Goal: Information Seeking & Learning: Learn about a topic

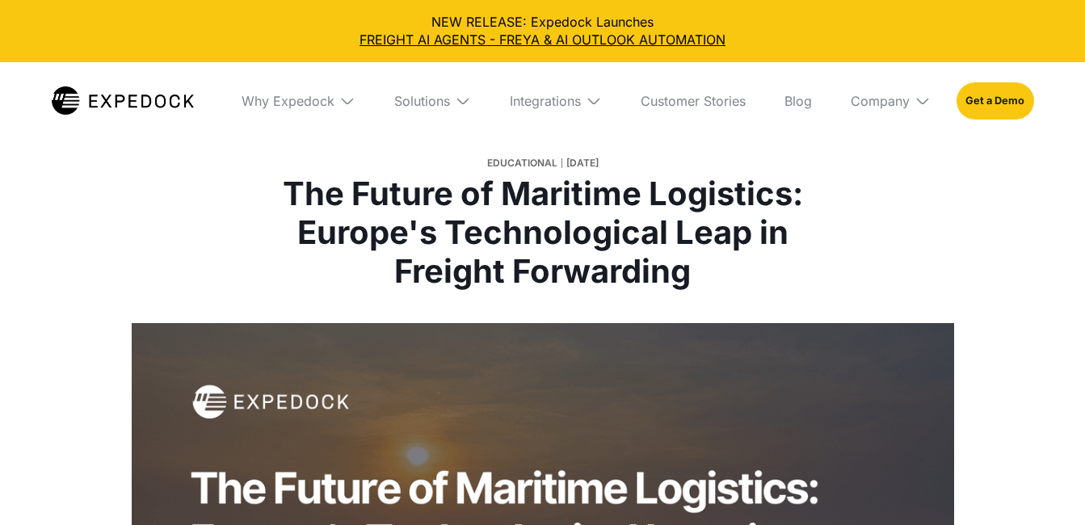
select select
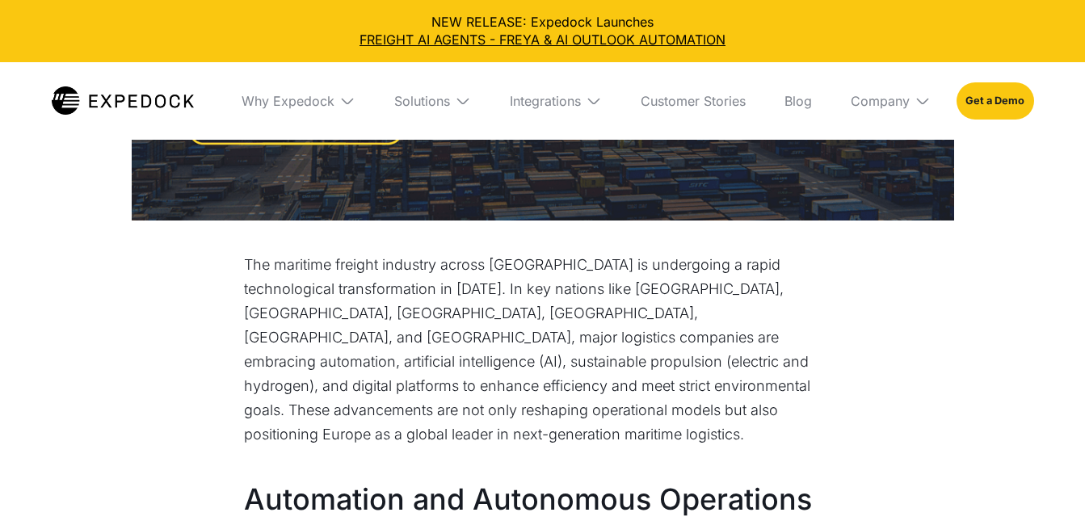
scroll to position [646, 0]
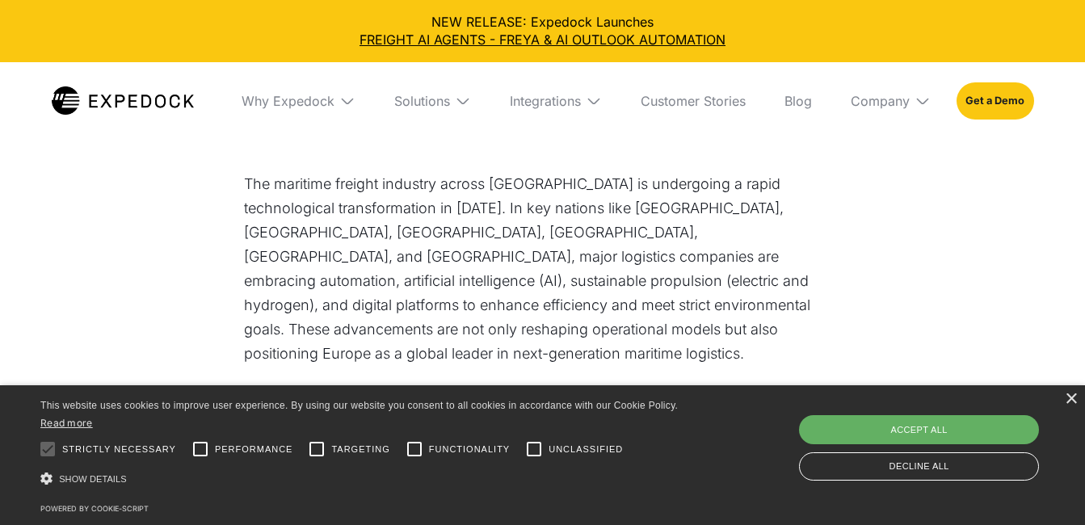
click at [898, 431] on div "Accept all" at bounding box center [919, 429] width 240 height 29
checkbox input "true"
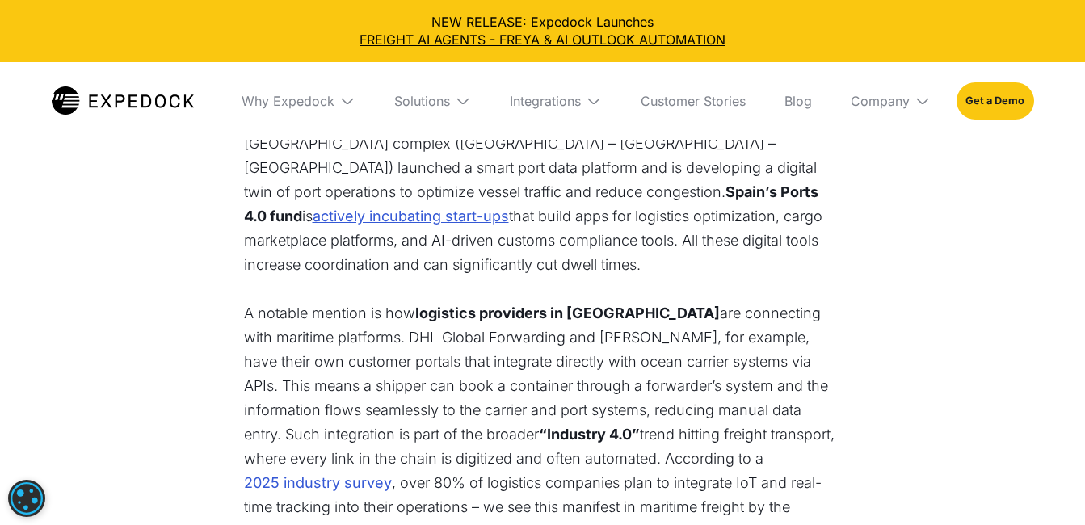
scroll to position [7029, 0]
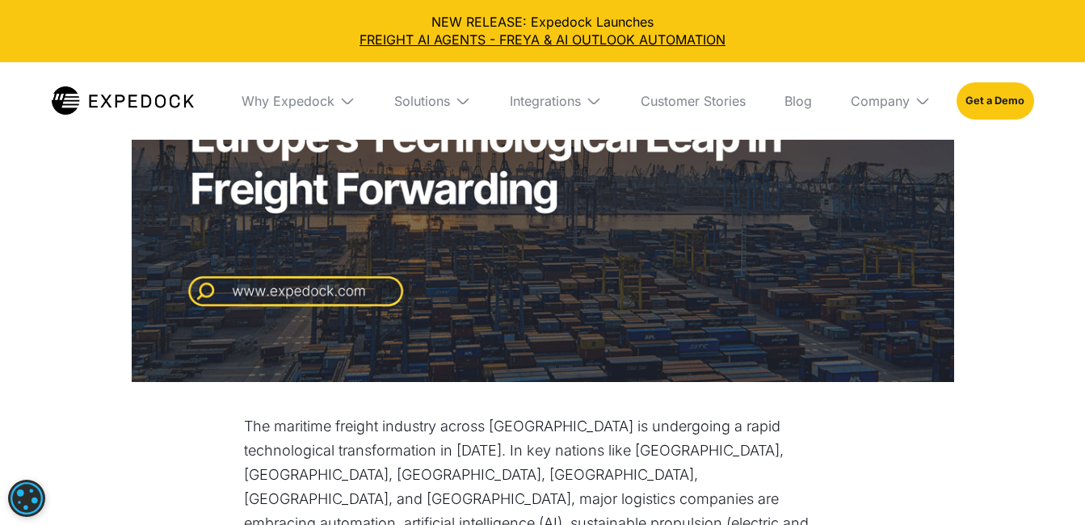
scroll to position [727, 0]
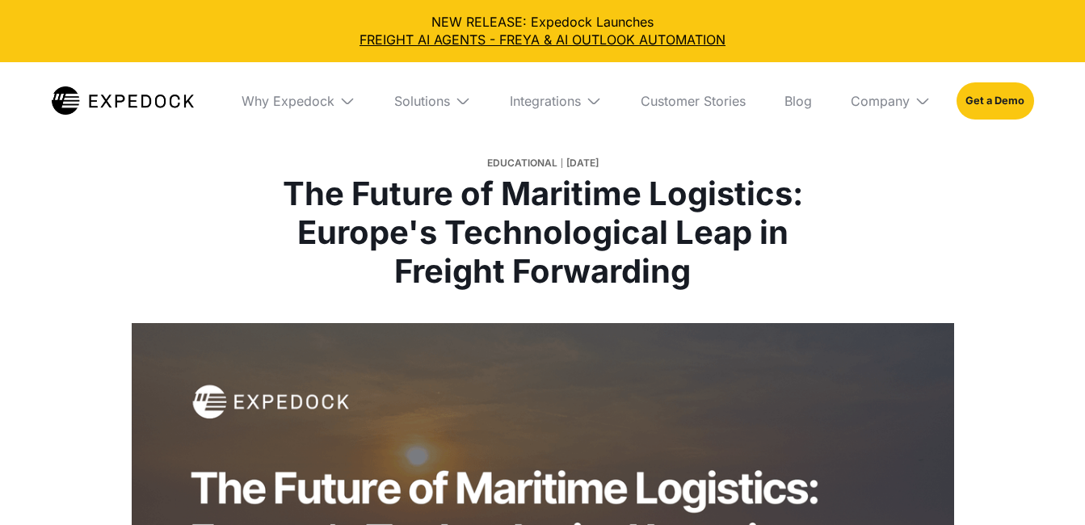
select select
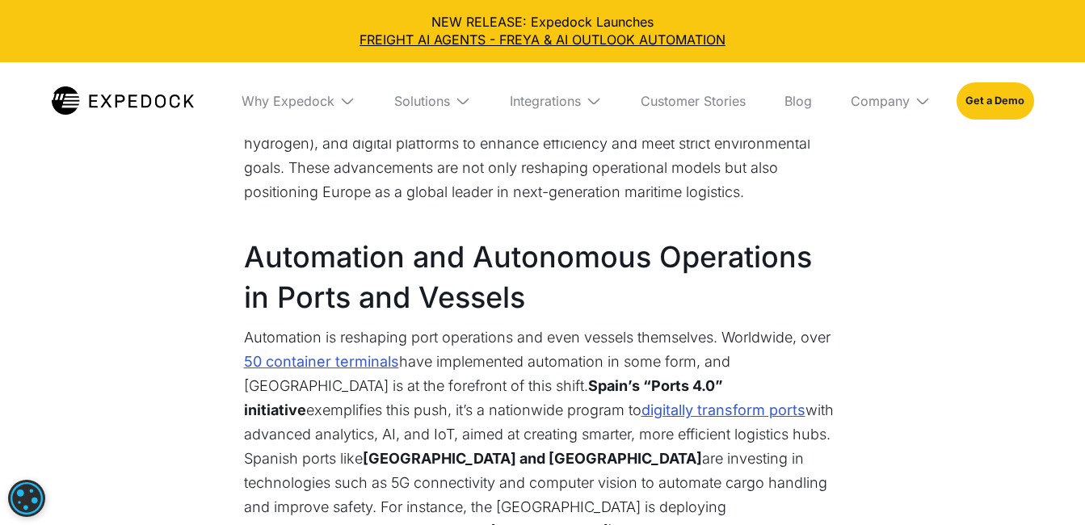
scroll to position [646, 0]
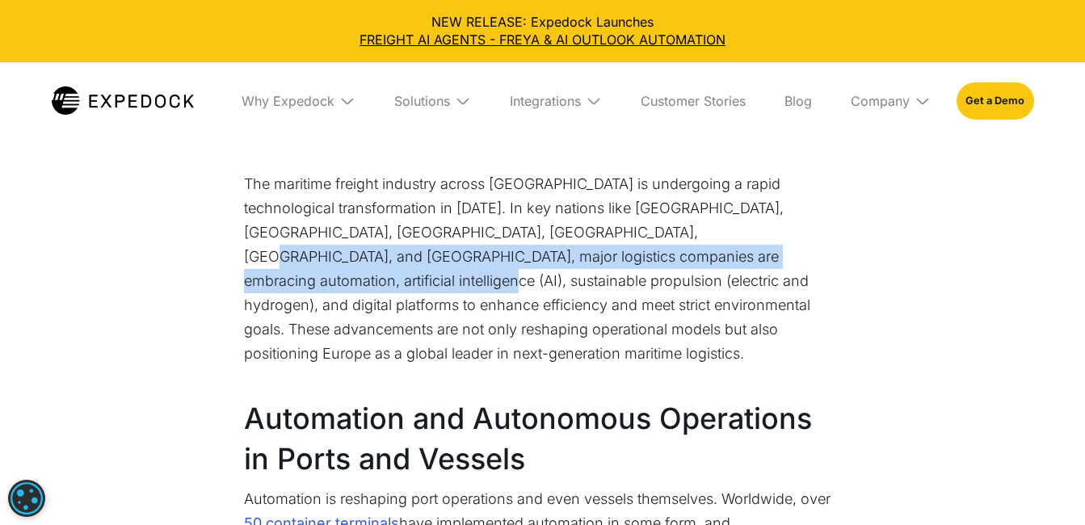
drag, startPoint x: 587, startPoint y: 233, endPoint x: 703, endPoint y: 257, distance: 118.0
click at [703, 257] on p "The maritime freight industry across [GEOGRAPHIC_DATA] is undergoing a rapid te…" at bounding box center [543, 269] width 598 height 194
copy p "automation, artificial intelligence (AI), sustainable propulsion (electric and …"
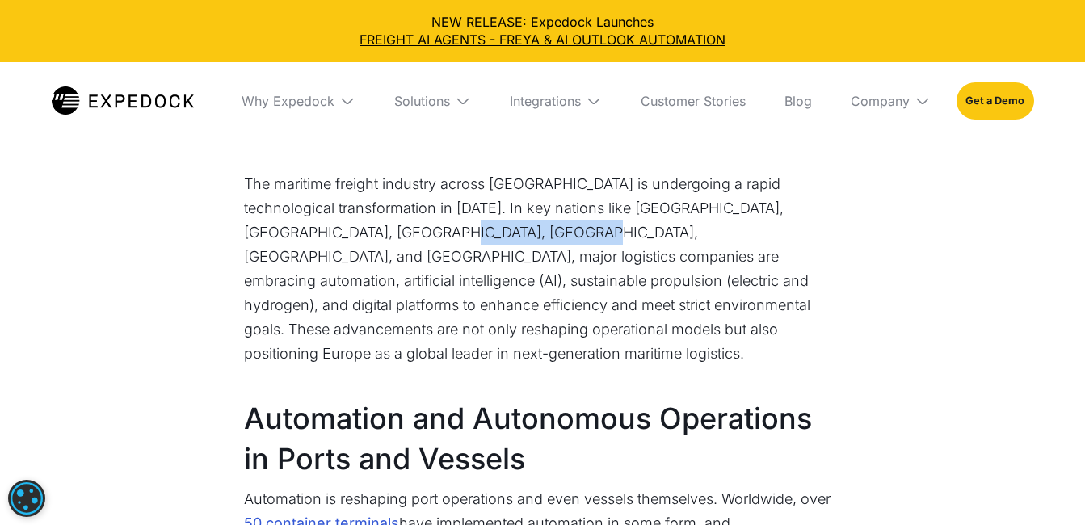
drag, startPoint x: 348, startPoint y: 231, endPoint x: 479, endPoint y: 233, distance: 130.9
click at [479, 233] on p "The maritime freight industry across [GEOGRAPHIC_DATA] is undergoing a rapid te…" at bounding box center [543, 269] width 598 height 194
copy p "ogistics companies"
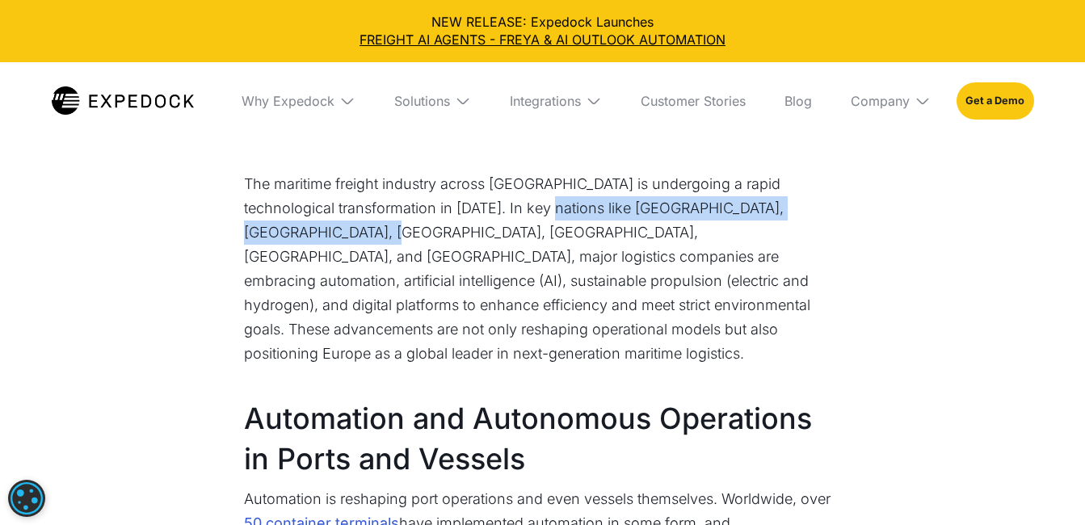
drag, startPoint x: 532, startPoint y: 206, endPoint x: 298, endPoint y: 231, distance: 234.8
click at [298, 231] on p "The maritime freight industry across [GEOGRAPHIC_DATA] is undergoing a rapid te…" at bounding box center [543, 269] width 598 height 194
copy p "Germany, Italy, Spain, Portugal, France, and Norway,"
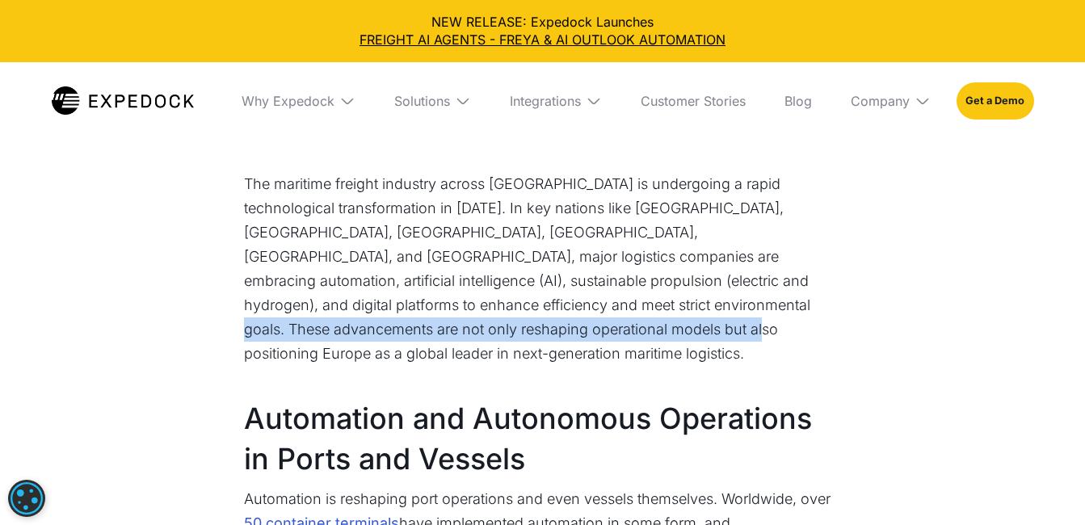
drag, startPoint x: 507, startPoint y: 307, endPoint x: 437, endPoint y: 330, distance: 73.1
click at [437, 330] on p "The maritime freight industry across [GEOGRAPHIC_DATA] is undergoing a rapid te…" at bounding box center [543, 269] width 598 height 194
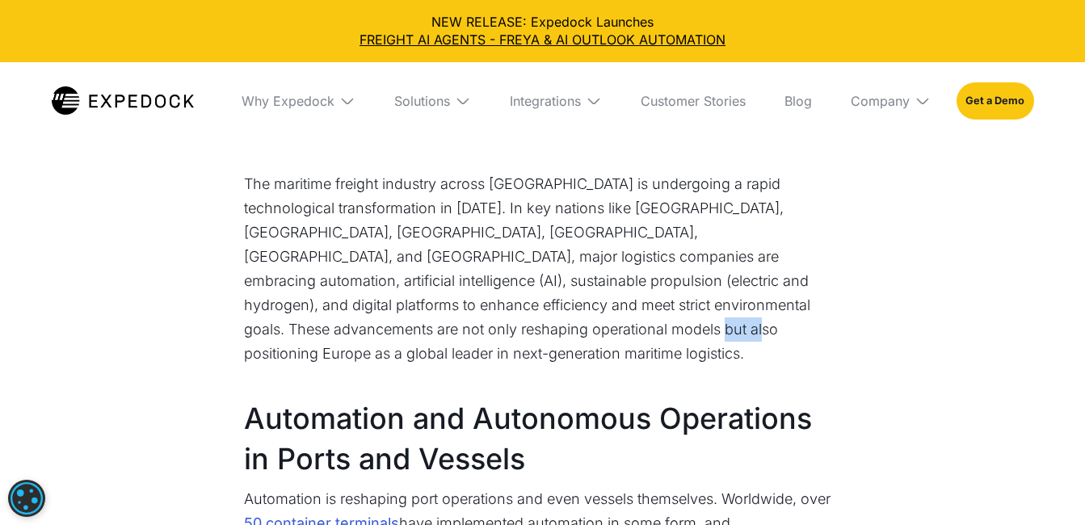
drag, startPoint x: 437, startPoint y: 330, endPoint x: 400, endPoint y: 329, distance: 37.2
click at [400, 329] on p "The maritime freight industry across [GEOGRAPHIC_DATA] is undergoing a rapid te…" at bounding box center [543, 269] width 598 height 194
drag, startPoint x: 400, startPoint y: 329, endPoint x: 527, endPoint y: 328, distance: 126.8
click at [527, 328] on p "The maritime freight industry across [GEOGRAPHIC_DATA] is undergoing a rapid te…" at bounding box center [543, 269] width 598 height 194
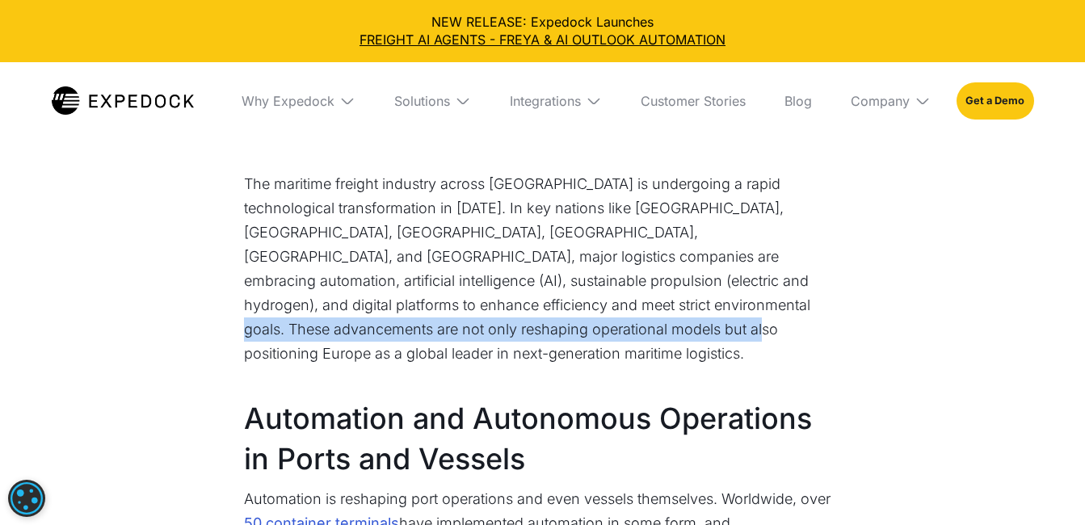
drag, startPoint x: 507, startPoint y: 305, endPoint x: 436, endPoint y: 335, distance: 77.1
click at [436, 335] on p "The maritime freight industry across [GEOGRAPHIC_DATA] is undergoing a rapid te…" at bounding box center [543, 269] width 598 height 194
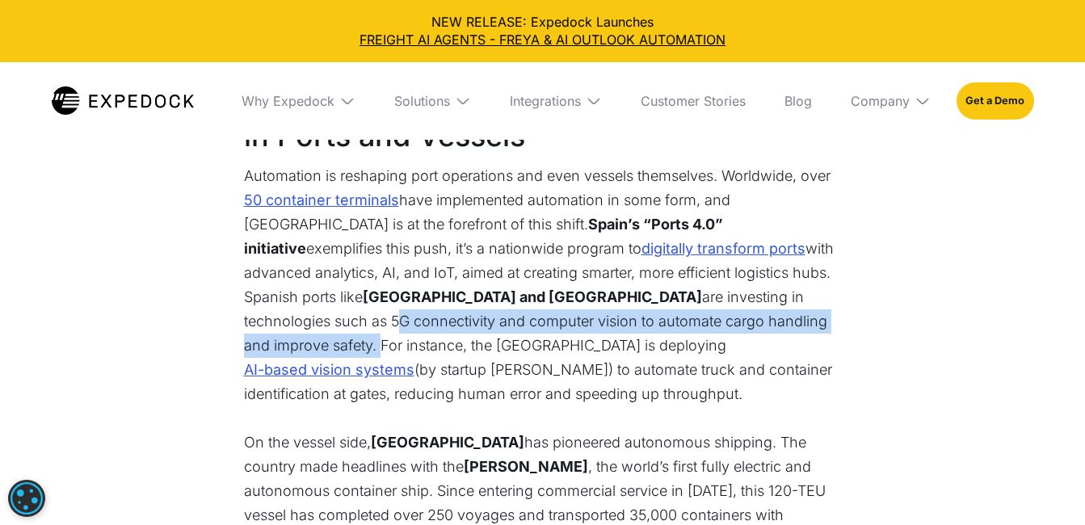
drag, startPoint x: 592, startPoint y: 272, endPoint x: 563, endPoint y: 299, distance: 39.5
click at [563, 299] on p "Automation is reshaping port operations and even vessels themselves. Worldwide,…" at bounding box center [543, 285] width 598 height 242
copy p "5G connectivity and computer vision to automate cargo handling and improve safe…"
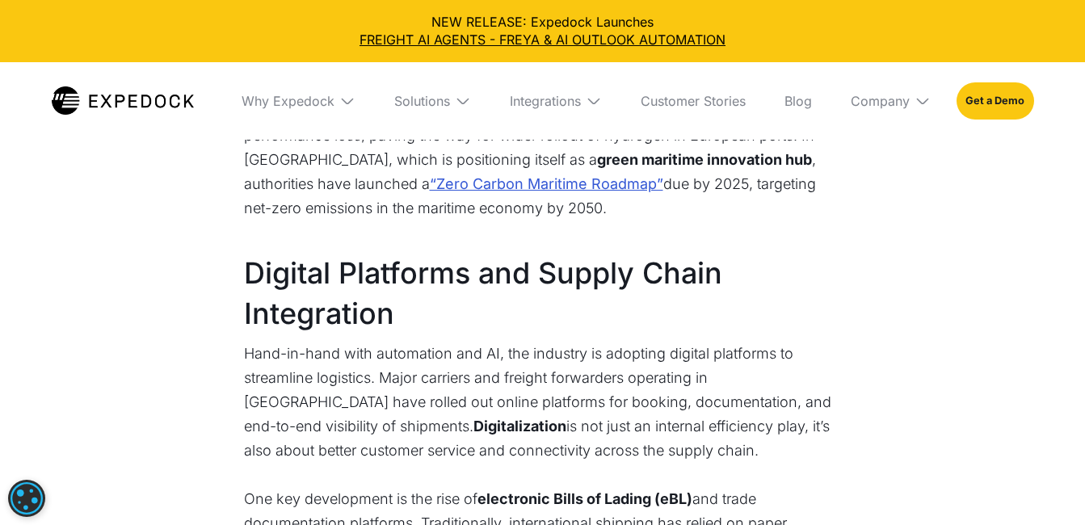
scroll to position [5494, 0]
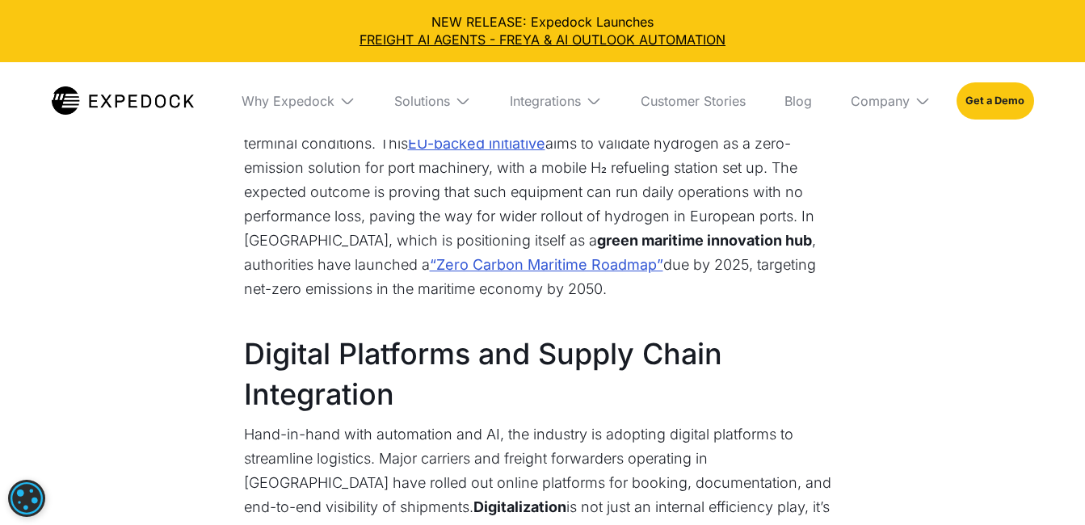
drag, startPoint x: 435, startPoint y: 316, endPoint x: 412, endPoint y: 342, distance: 34.9
copy p "rise of electronic Bills of Lading (eBL) and trade documentation platforms"
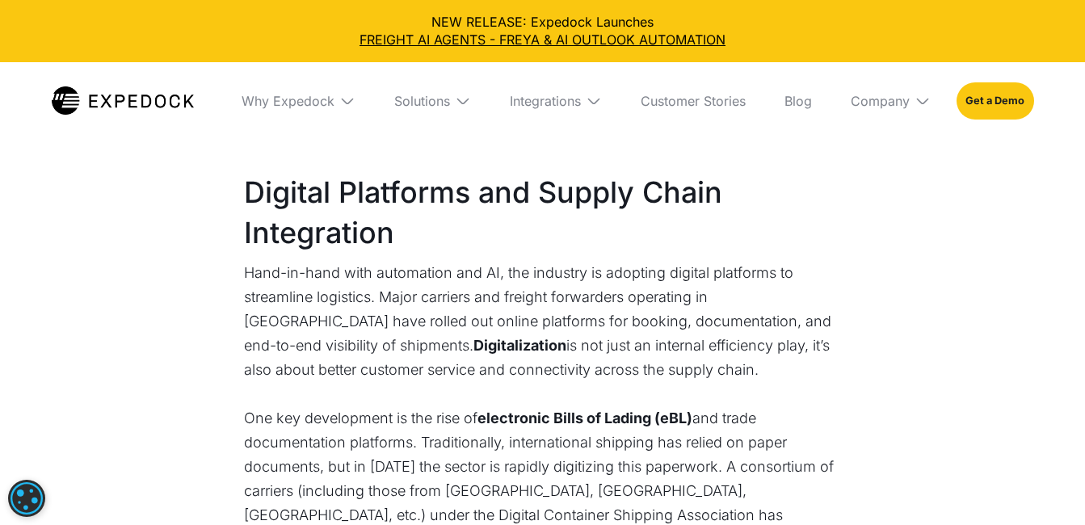
drag, startPoint x: 373, startPoint y: 372, endPoint x: 719, endPoint y: 371, distance: 345.8
copy p "cargo release times and the risk of lost documents,"
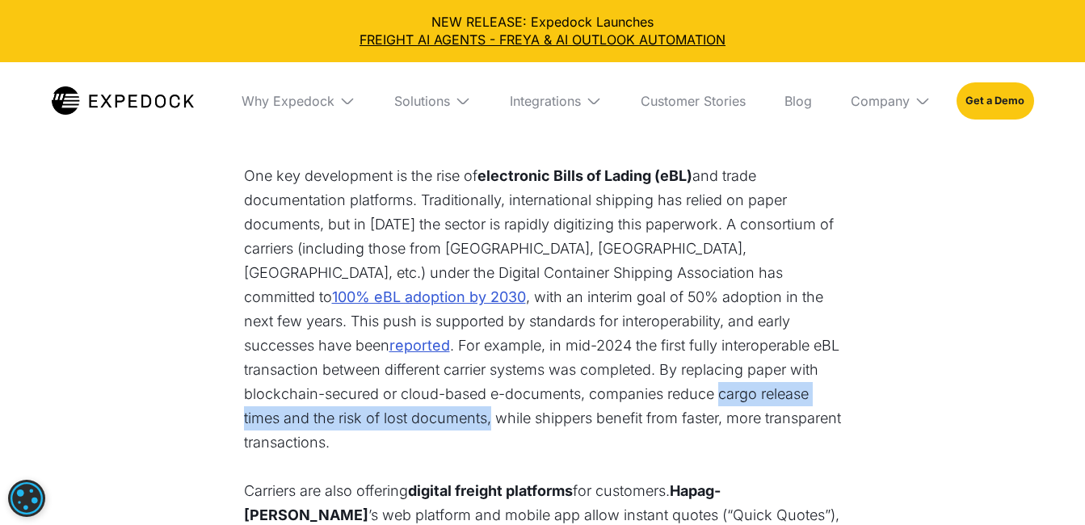
scroll to position [6221, 0]
